Goal: Task Accomplishment & Management: Use online tool/utility

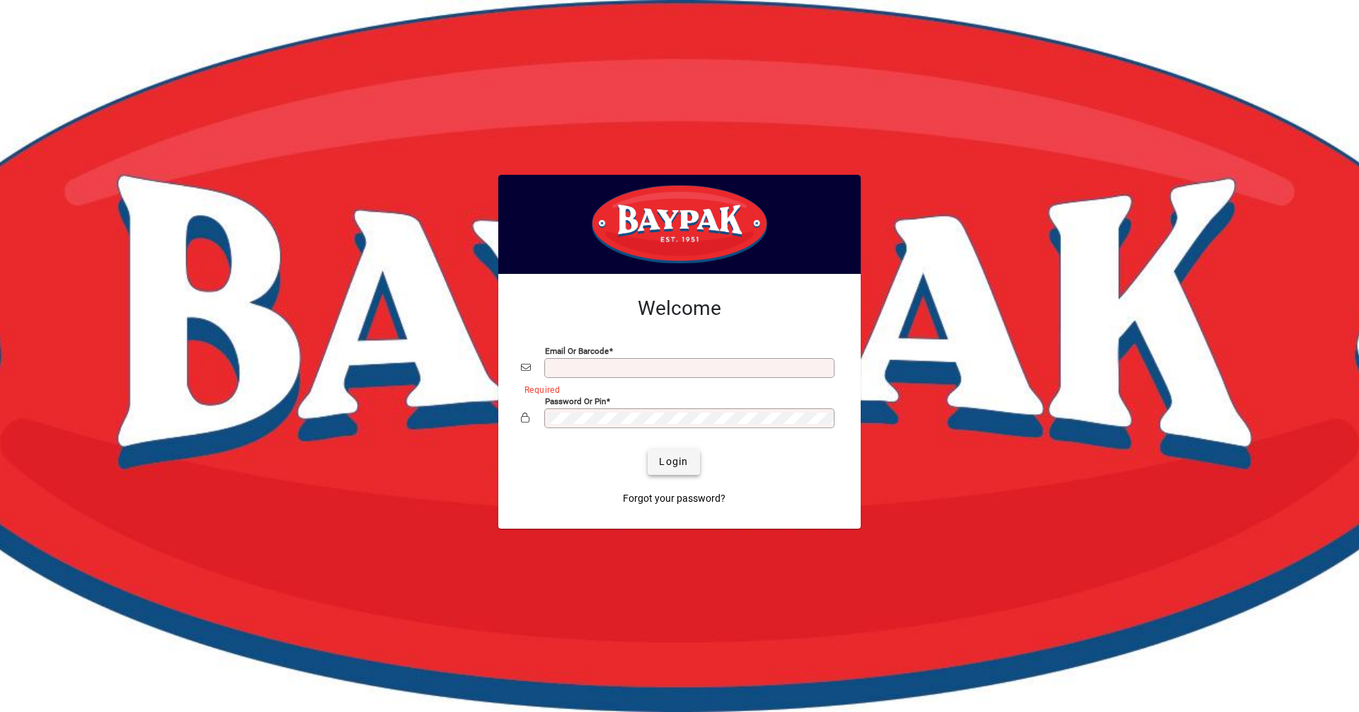
type input "**********"
click at [667, 455] on span "Login" at bounding box center [673, 461] width 29 height 15
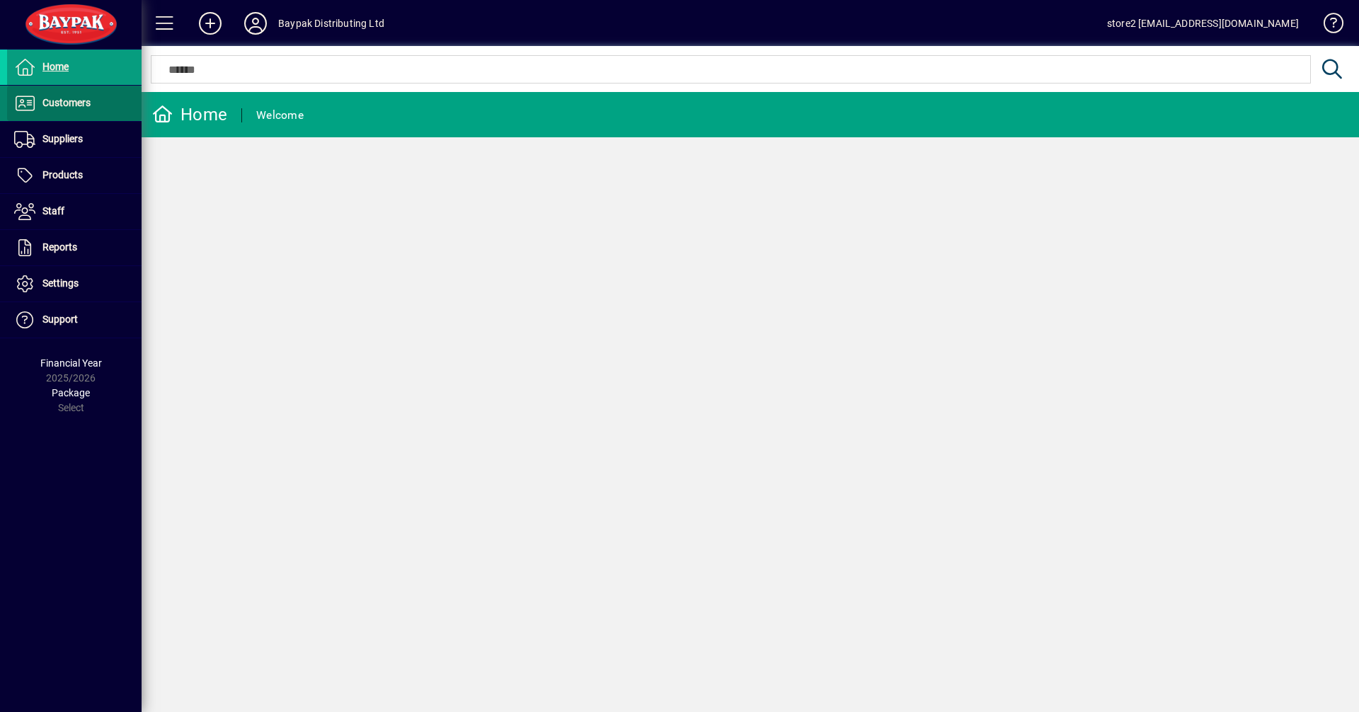
click at [70, 107] on span "Customers" at bounding box center [66, 102] width 48 height 11
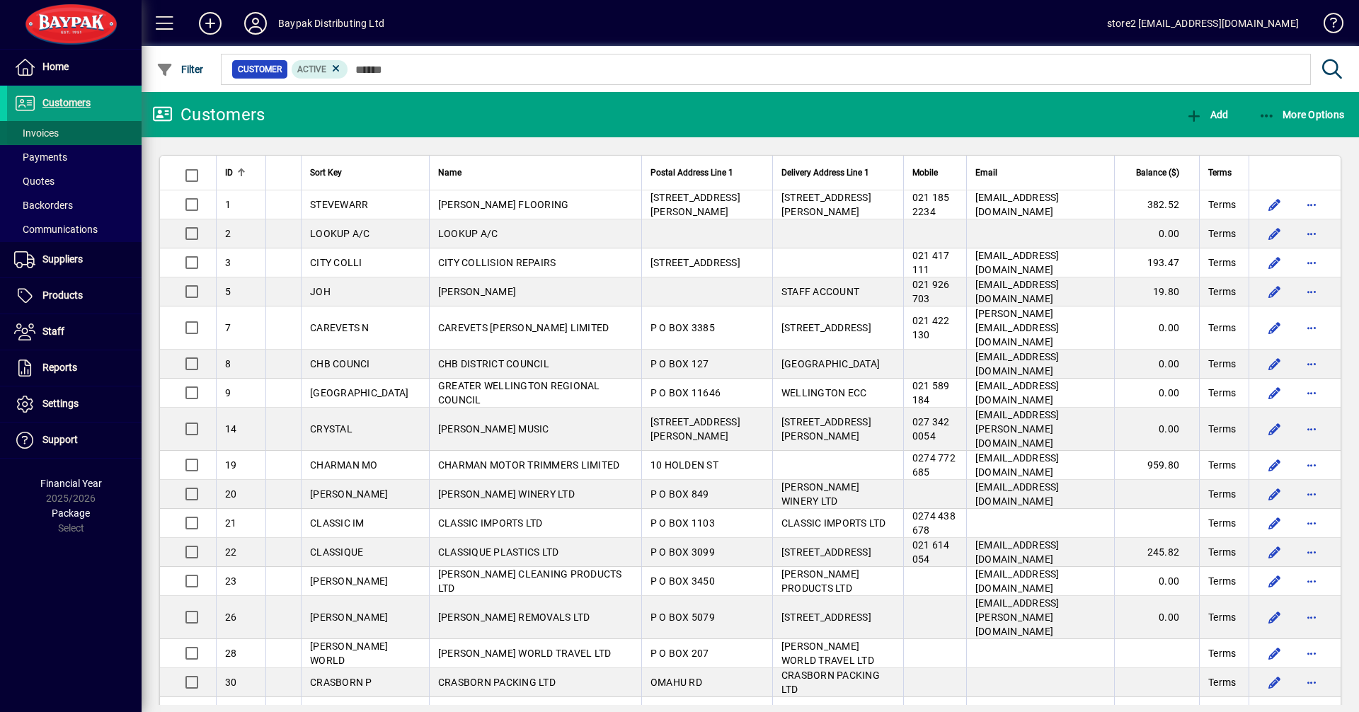
click at [57, 133] on span "Invoices" at bounding box center [36, 132] width 45 height 11
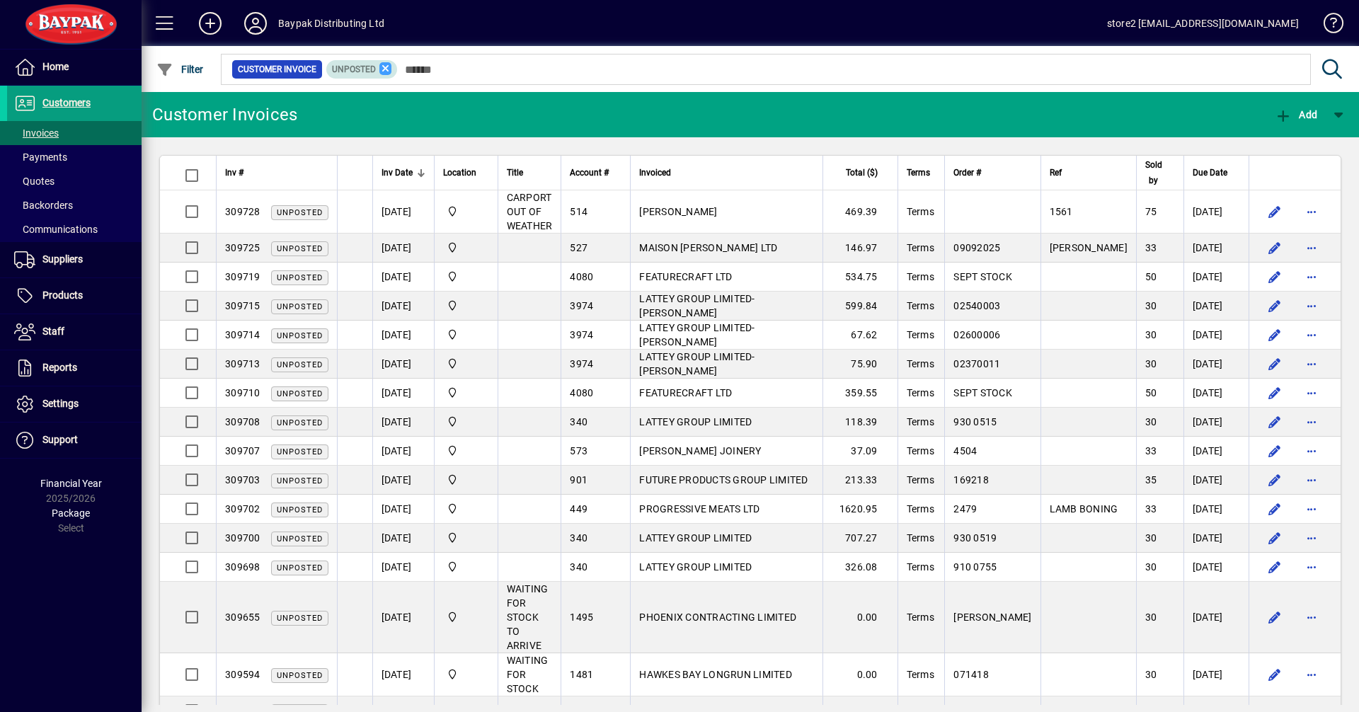
click at [380, 71] on icon at bounding box center [385, 68] width 13 height 13
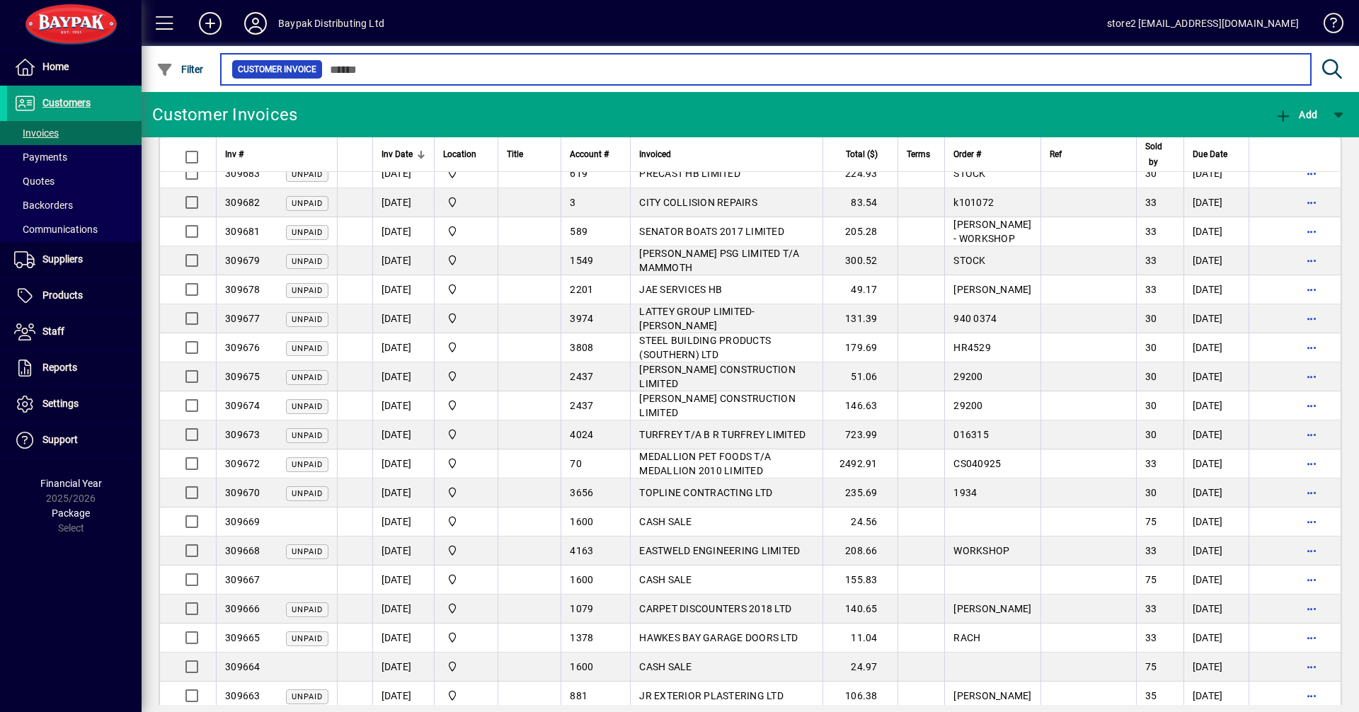
scroll to position [1557, 0]
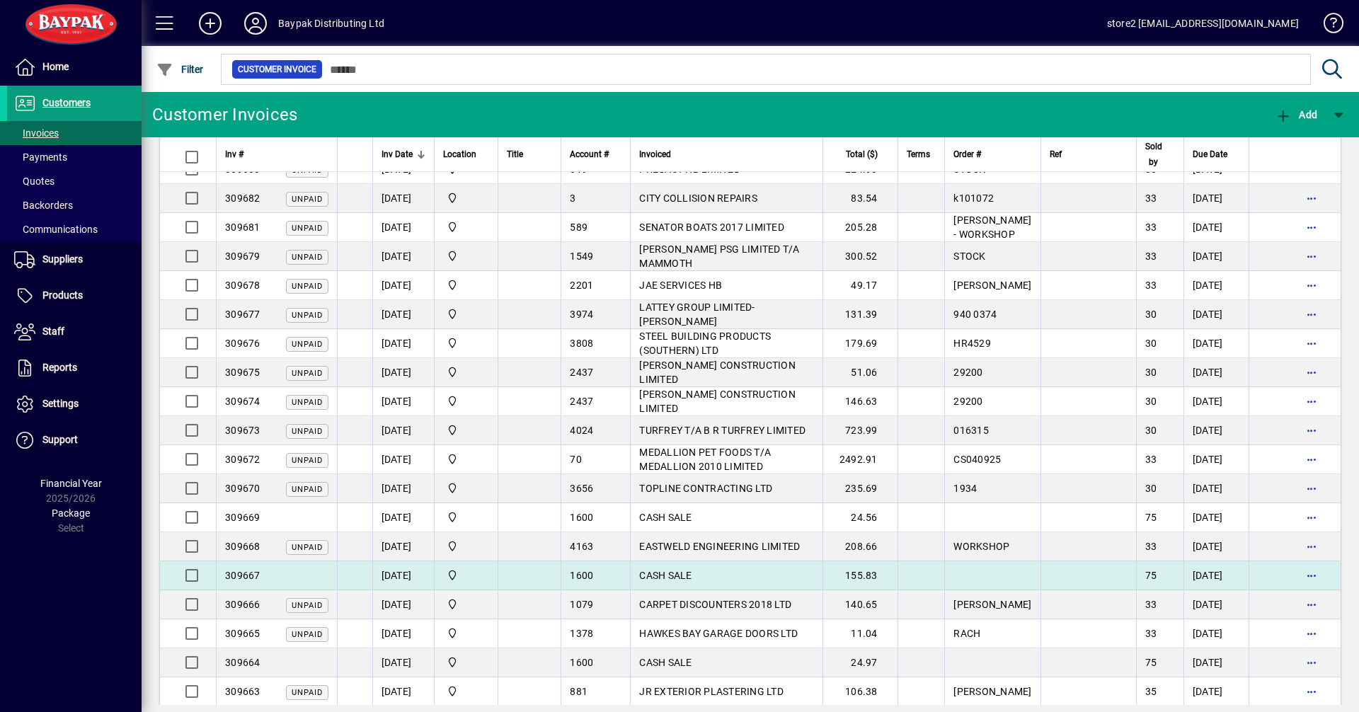
click at [680, 572] on span "CASH SALE" at bounding box center [665, 575] width 52 height 11
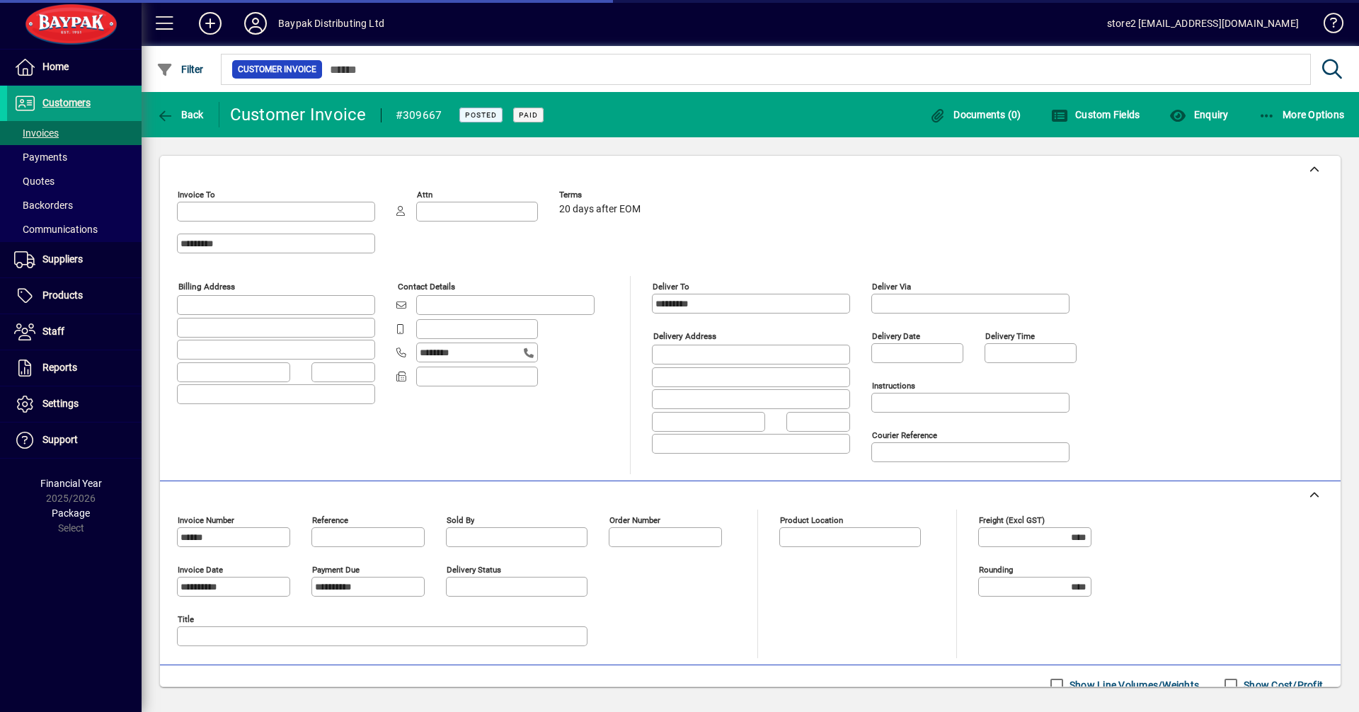
type input "**********"
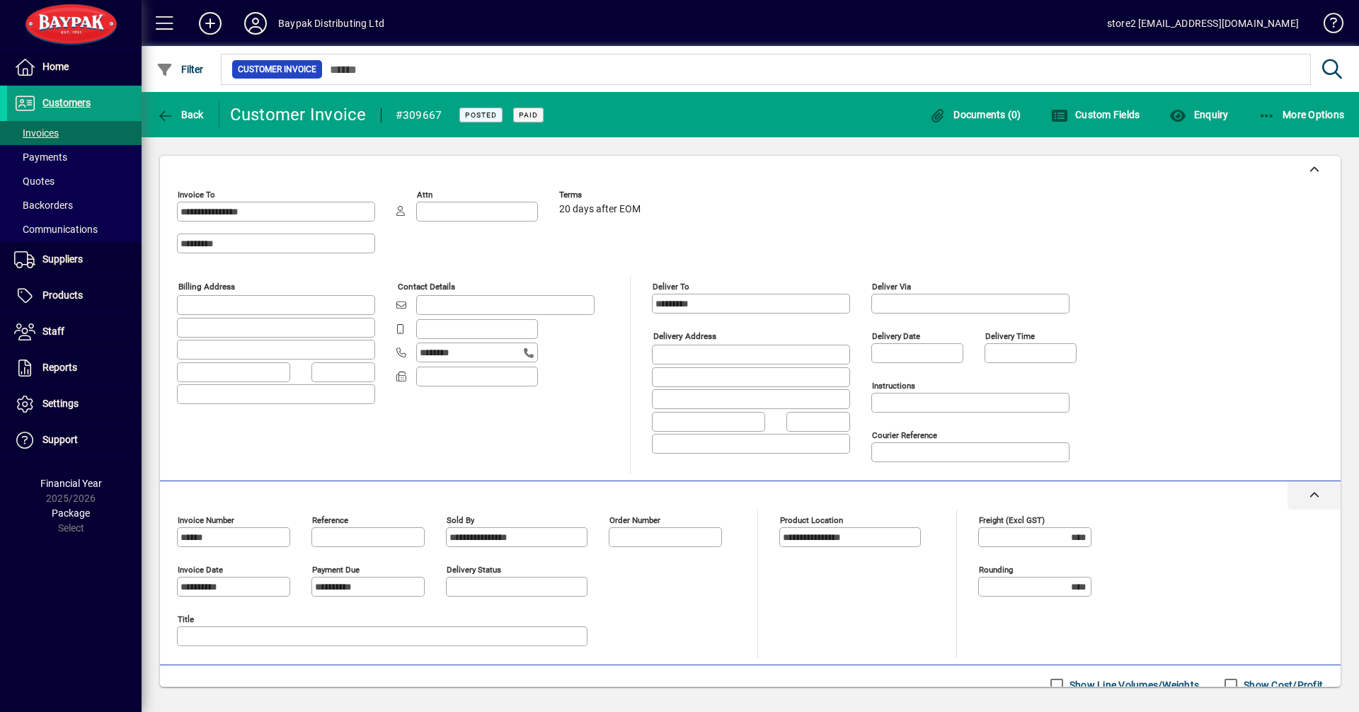
scroll to position [159, 0]
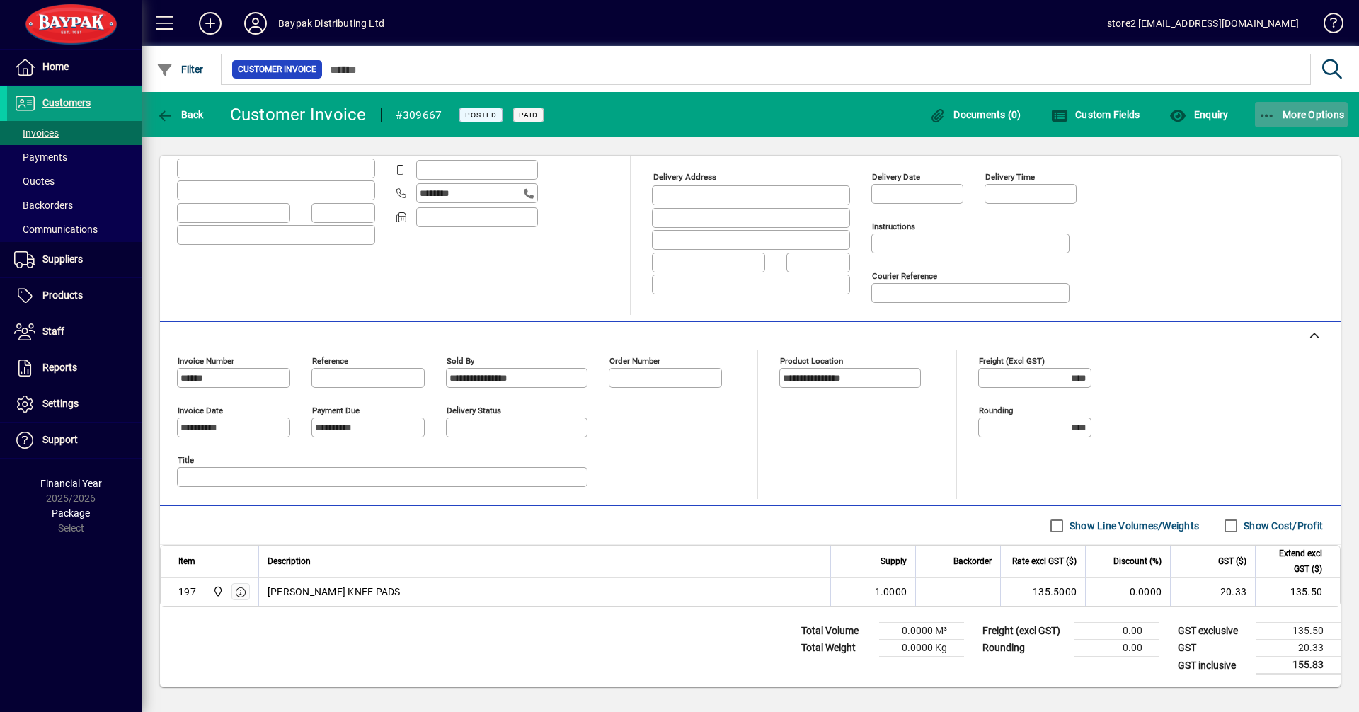
click at [1290, 120] on span "More Options" at bounding box center [1302, 114] width 86 height 11
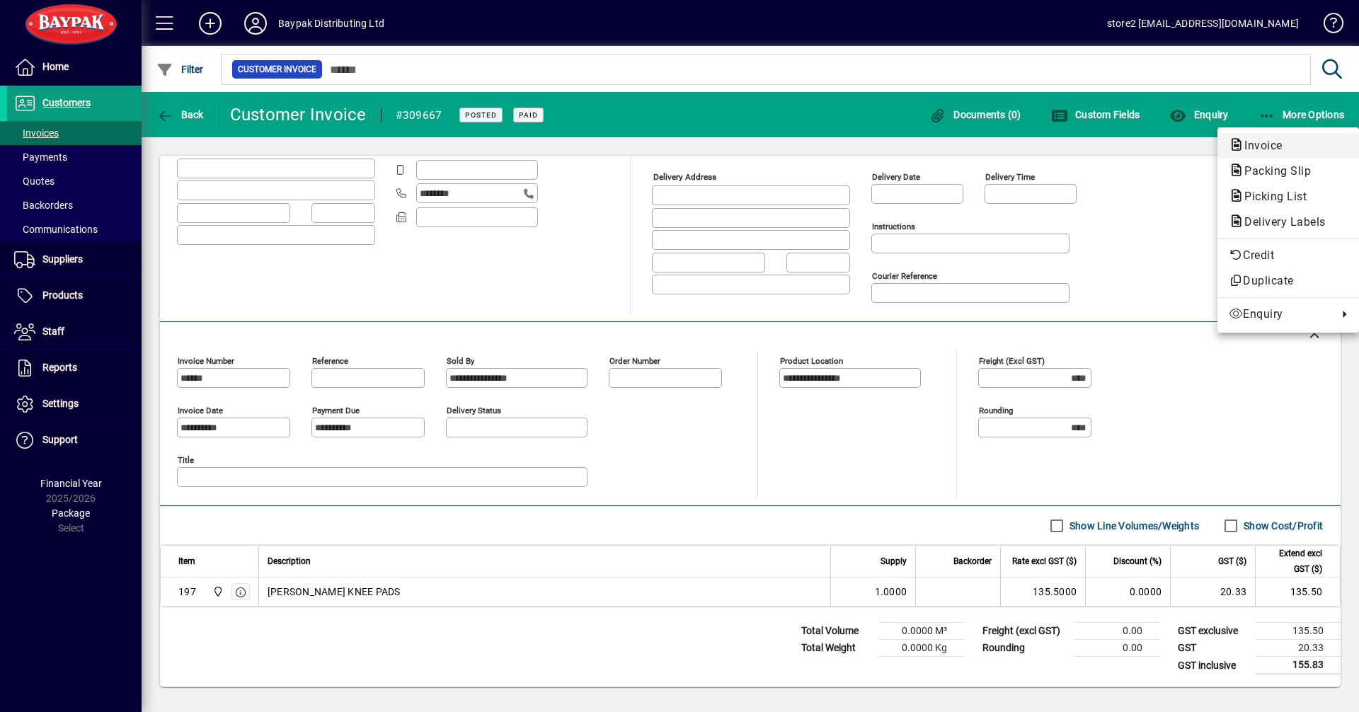
click at [1255, 144] on span "Invoice" at bounding box center [1259, 145] width 61 height 13
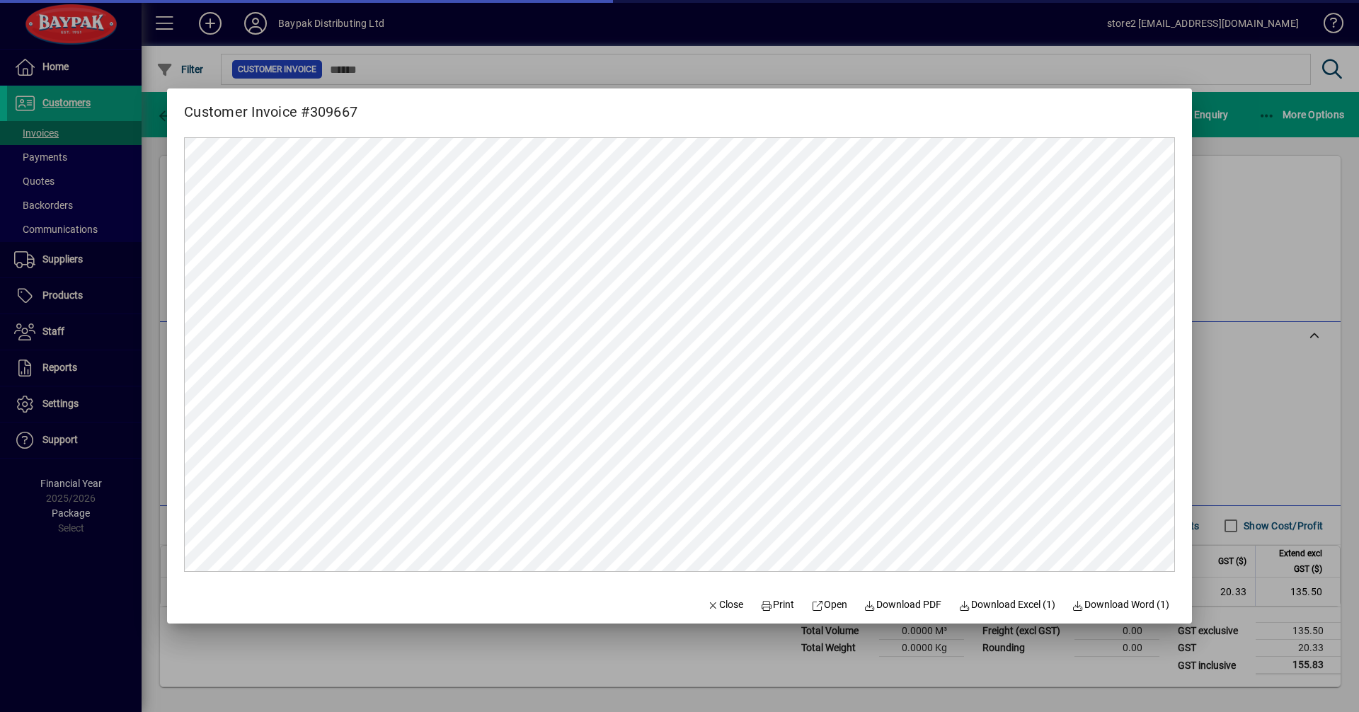
scroll to position [0, 0]
click at [781, 603] on span "Print" at bounding box center [777, 604] width 34 height 15
